Goal: Find contact information: Find contact information

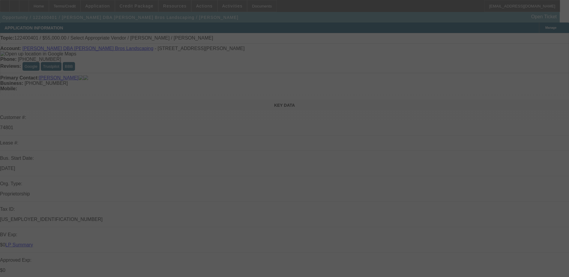
select select "0"
select select "2"
select select "0.1"
select select "0"
select select "2"
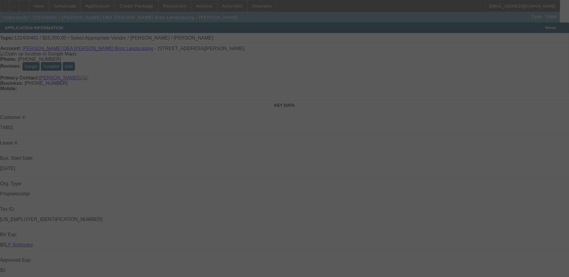
select select "0.1"
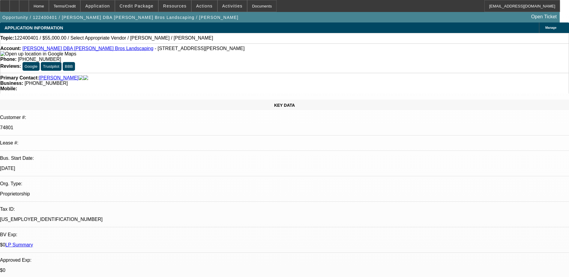
select select "1"
select select "2"
select select "4"
select select "1"
select select "2"
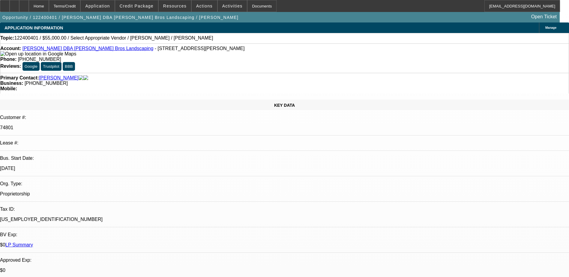
select select "4"
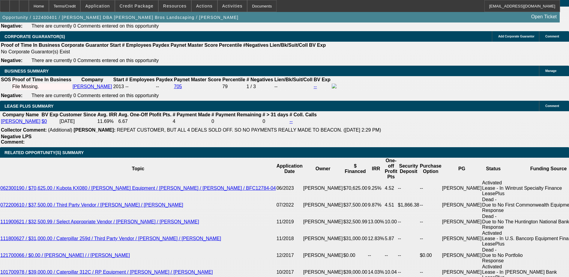
scroll to position [929, 0]
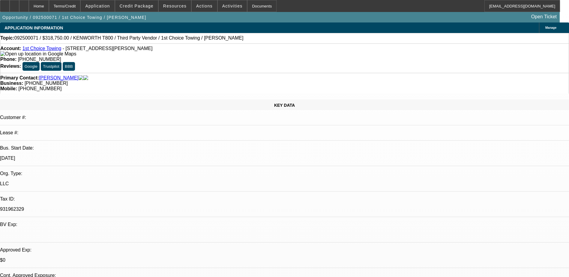
select select "0.15"
select select "2"
select select "0.1"
select select "4"
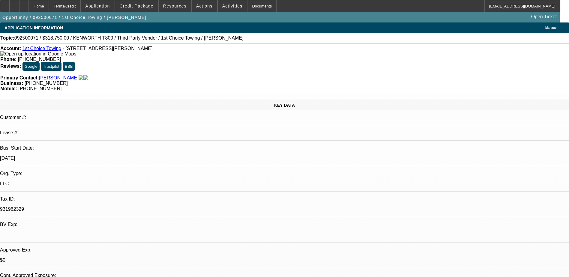
click at [260, 58] on div "Account: 1st Choice Towing - [STREET_ADDRESS][PERSON_NAME] Phone: [PHONE_NUMBER…" at bounding box center [284, 57] width 569 height 29
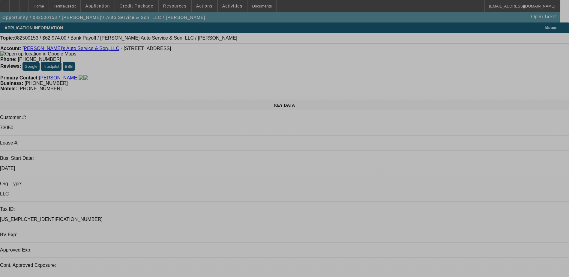
select select "0"
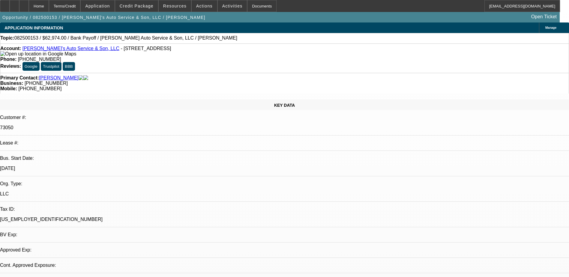
select select "2"
select select "0.1"
select select "1"
select select "2"
select select "4"
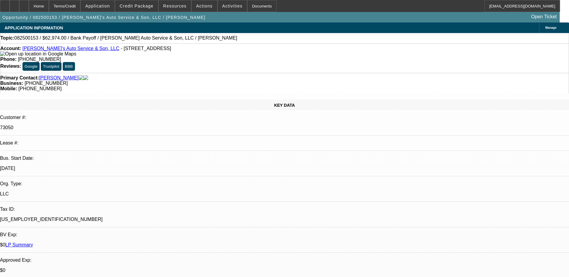
click at [61, 57] on span "(610) 866-2022" at bounding box center [39, 59] width 43 height 5
drag, startPoint x: 216, startPoint y: 49, endPoint x: 246, endPoint y: 49, distance: 29.4
click at [246, 57] on div "Phone: (610) 866-2022" at bounding box center [284, 59] width 568 height 5
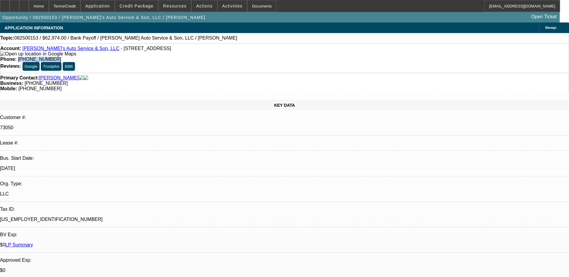
drag, startPoint x: 230, startPoint y: 48, endPoint x: 208, endPoint y: 48, distance: 22.2
click at [208, 57] on div "Phone: (610) 866-2022" at bounding box center [284, 59] width 568 height 5
drag, startPoint x: 208, startPoint y: 48, endPoint x: 227, endPoint y: 49, distance: 18.9
copy span "(610) 866-2022"
